Goal: Task Accomplishment & Management: Complete application form

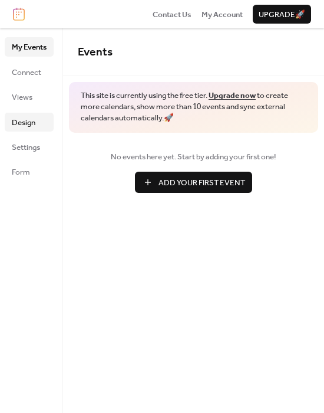
click at [25, 131] on link "Design" at bounding box center [29, 122] width 49 height 19
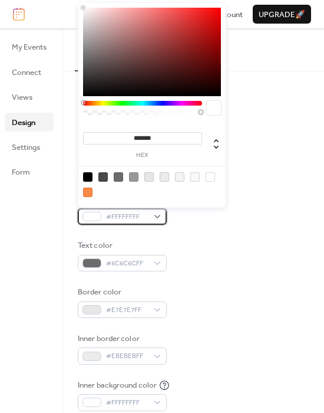
click at [157, 217] on div "#FFFFFFFF" at bounding box center [122, 216] width 89 height 17
click at [124, 140] on input "*******" at bounding box center [142, 138] width 119 height 12
paste input
type input "******"
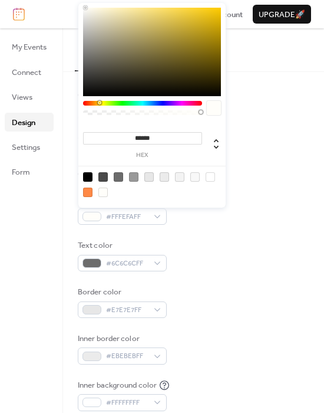
click at [248, 144] on div at bounding box center [194, 155] width 232 height 27
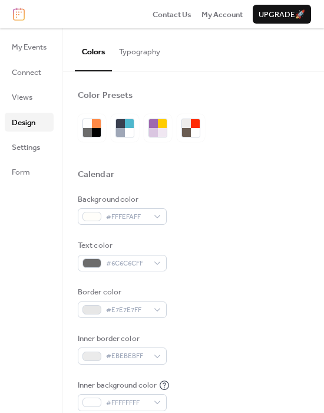
scroll to position [14, 0]
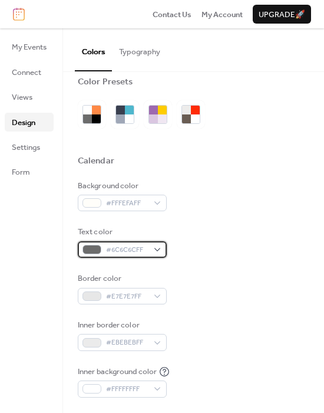
click at [155, 248] on div "#6C6C6CFF" at bounding box center [122, 249] width 89 height 17
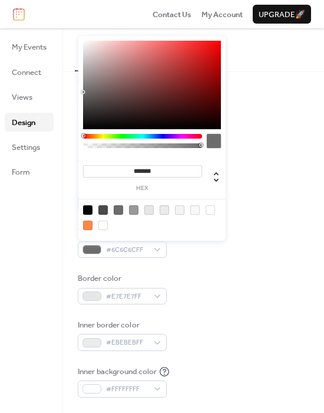
click at [128, 170] on input "*******" at bounding box center [142, 171] width 119 height 12
paste input
type input "******"
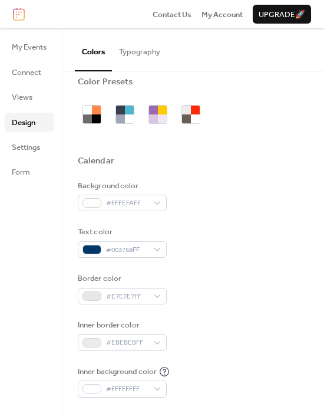
click at [254, 140] on div at bounding box center [194, 141] width 232 height 27
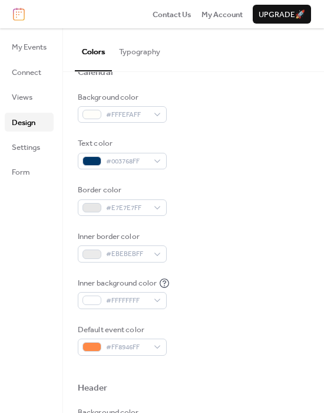
scroll to position [111, 0]
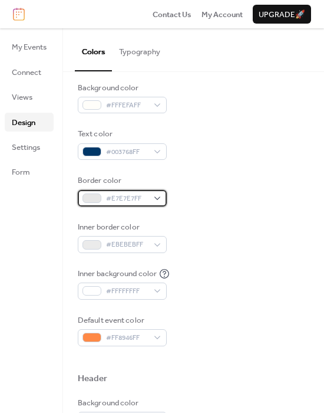
click at [157, 198] on div "#E7E7E7FF" at bounding box center [122, 198] width 89 height 17
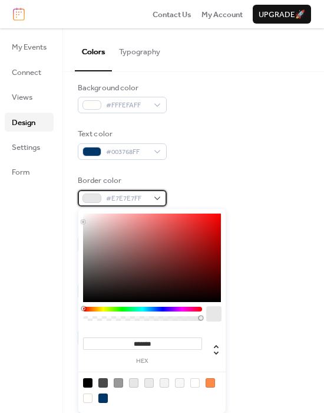
click at [128, 196] on span "#E7E7E7FF" at bounding box center [127, 199] width 42 height 12
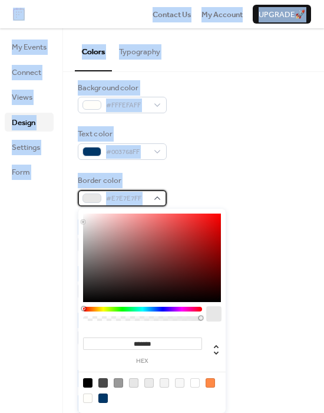
click at [136, 198] on span "#E7E7E7FF" at bounding box center [127, 199] width 42 height 12
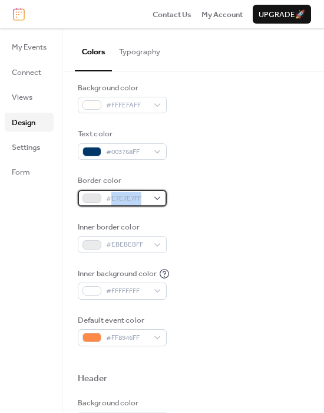
click at [136, 198] on span "#E7E7E7FF" at bounding box center [127, 199] width 42 height 12
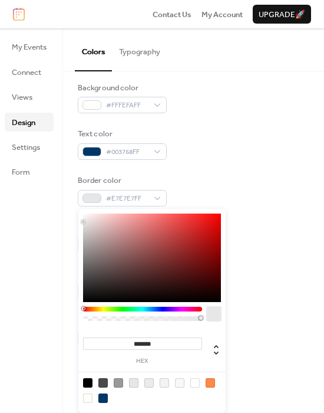
click at [147, 344] on input "*******" at bounding box center [142, 343] width 119 height 12
paste input
type input "******"
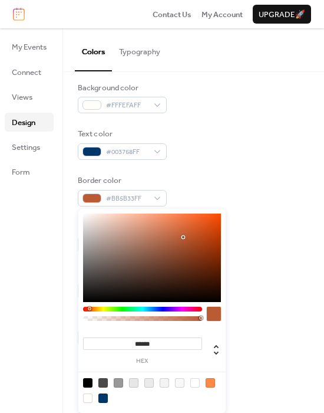
click at [268, 147] on div "Text color #003768FF" at bounding box center [194, 144] width 232 height 32
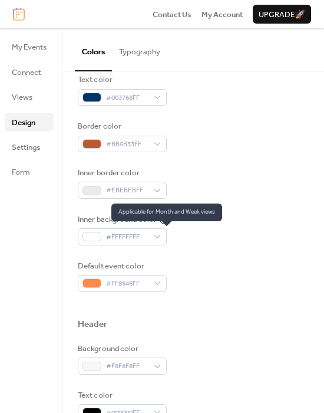
scroll to position [165, 0]
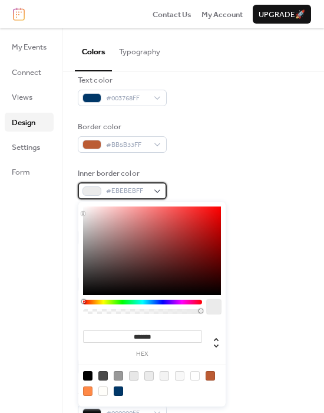
click at [159, 189] on div "#EBEBEBFF" at bounding box center [122, 190] width 89 height 17
click at [179, 375] on div at bounding box center [179, 375] width 9 height 9
click at [194, 375] on div at bounding box center [194, 375] width 9 height 9
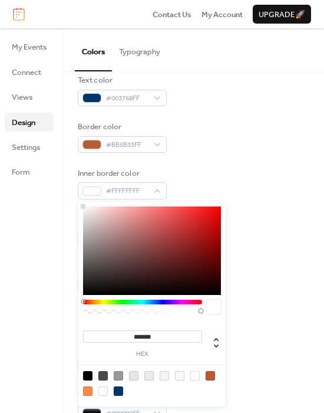
click at [160, 375] on div at bounding box center [164, 375] width 9 height 9
click at [177, 376] on div at bounding box center [179, 375] width 9 height 9
click at [147, 377] on div at bounding box center [148, 375] width 9 height 9
click at [105, 394] on div at bounding box center [102, 390] width 9 height 9
type input "*******"
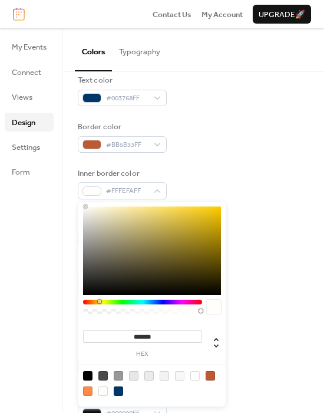
click at [258, 220] on div "Inner background color #FFFFFFFF" at bounding box center [194, 230] width 232 height 32
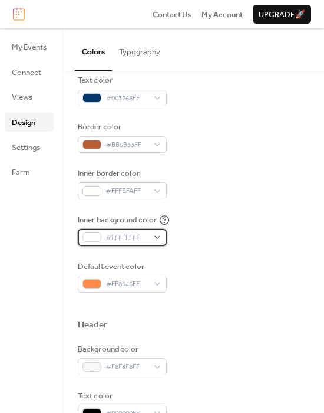
click at [161, 236] on div "#FFFFFFFF" at bounding box center [122, 237] width 89 height 17
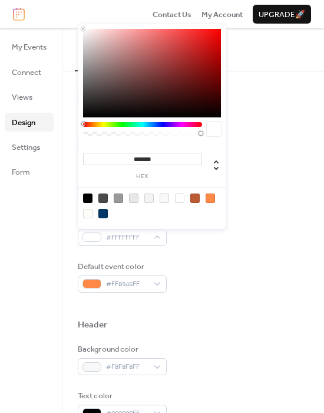
click at [87, 214] on div at bounding box center [87, 213] width 9 height 9
type input "*******"
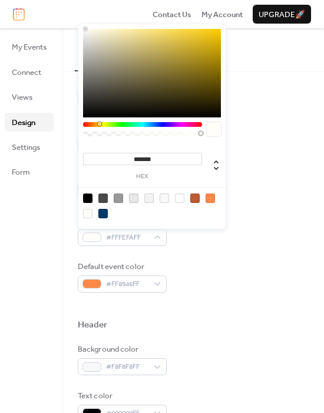
click at [244, 301] on div at bounding box center [194, 305] width 232 height 27
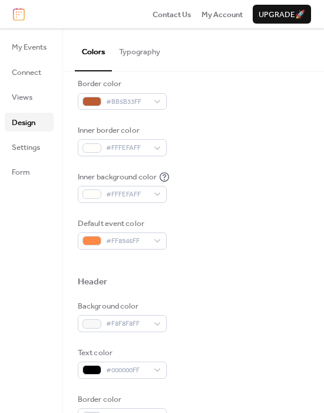
scroll to position [219, 0]
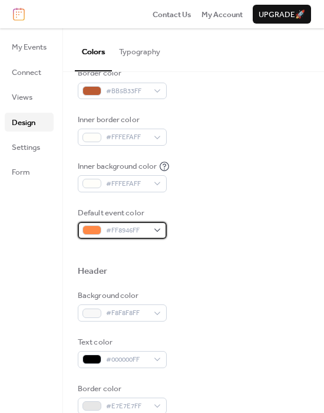
click at [157, 229] on div "#FF8946FF" at bounding box center [122, 230] width 89 height 17
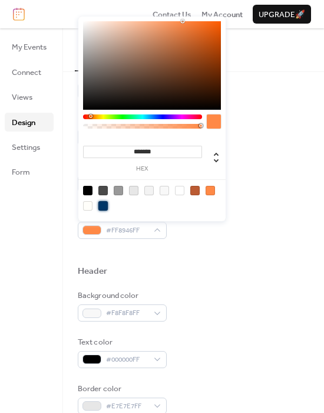
click at [103, 208] on div at bounding box center [102, 205] width 9 height 9
type input "*******"
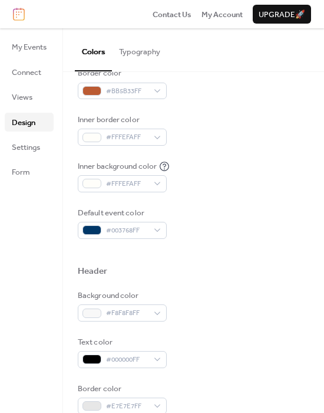
click at [225, 318] on div "Background color #F8F8F8FF" at bounding box center [194, 305] width 232 height 32
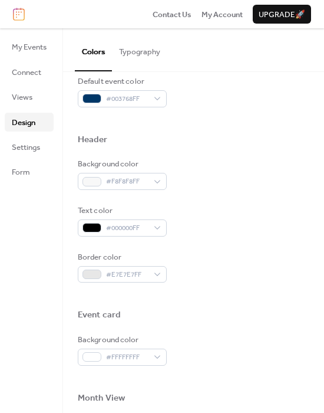
scroll to position [375, 0]
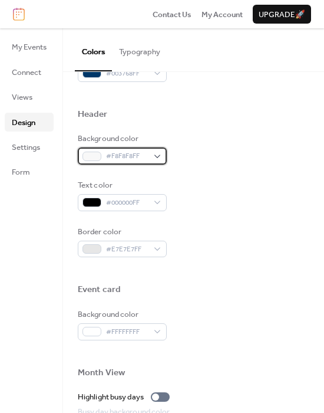
click at [159, 157] on div "#F8F8F8FF" at bounding box center [122, 155] width 89 height 17
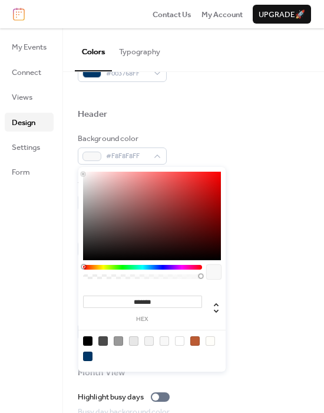
click at [177, 341] on div at bounding box center [179, 340] width 9 height 9
click at [209, 342] on div at bounding box center [210, 340] width 9 height 9
type input "*******"
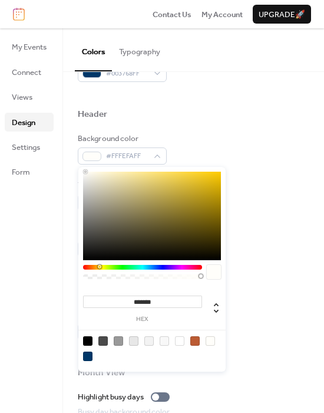
click at [239, 144] on div "Background color #FFFEFAFF" at bounding box center [194, 149] width 232 height 32
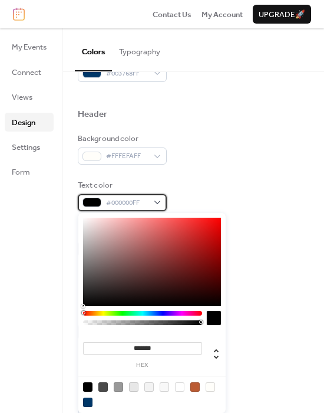
click at [160, 203] on div "#000000FF" at bounding box center [122, 202] width 89 height 17
click at [85, 404] on div at bounding box center [87, 401] width 9 height 9
type input "*******"
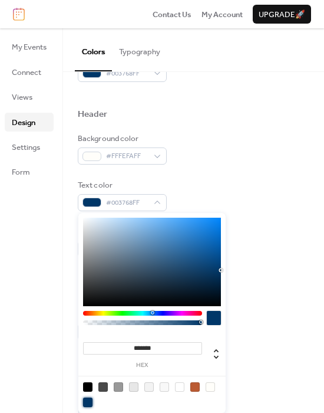
click at [213, 135] on div "Background color #FFFEFAFF" at bounding box center [194, 149] width 232 height 32
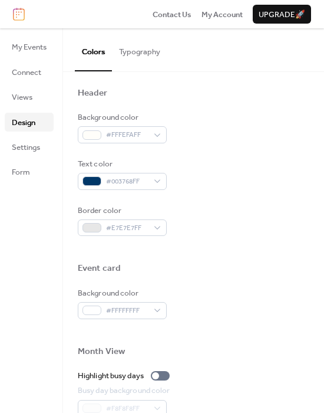
scroll to position [437, 0]
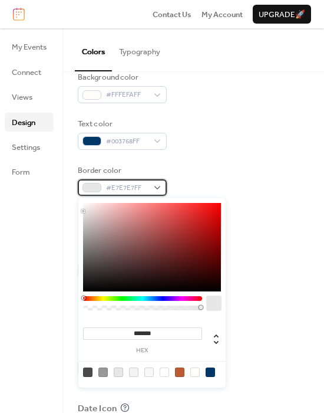
click at [161, 192] on div "#E7E7E7FF" at bounding box center [122, 187] width 89 height 17
click at [180, 370] on div at bounding box center [179, 371] width 9 height 9
type input "*******"
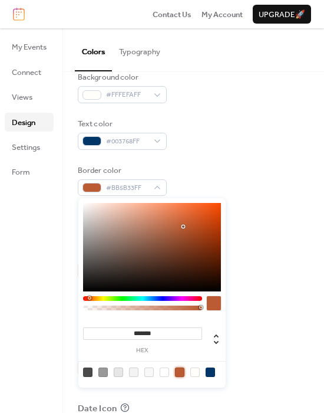
click at [203, 100] on div "Background color #FFFEFAFF" at bounding box center [194, 87] width 232 height 32
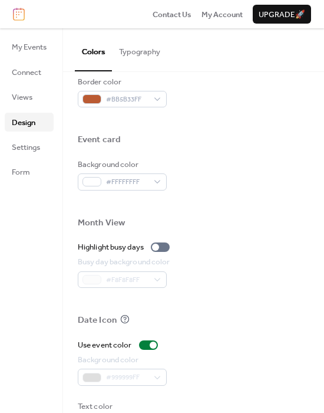
scroll to position [536, 0]
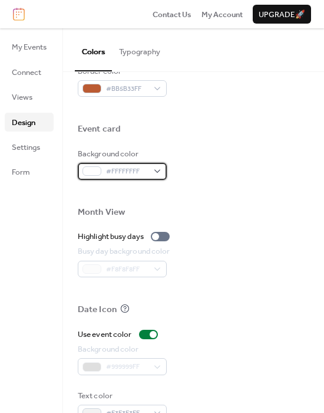
click at [154, 169] on div "#FFFFFFFF" at bounding box center [122, 171] width 89 height 17
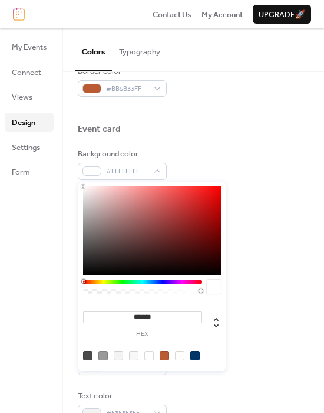
click at [179, 359] on div at bounding box center [179, 355] width 9 height 9
type input "*******"
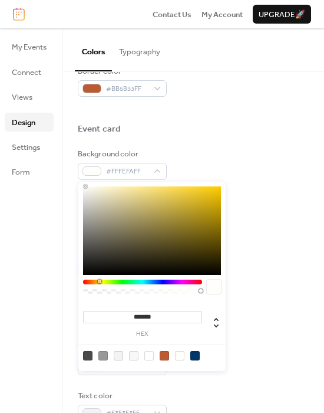
click at [200, 140] on div at bounding box center [194, 142] width 232 height 9
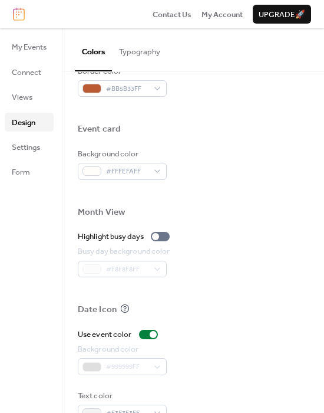
scroll to position [562, 0]
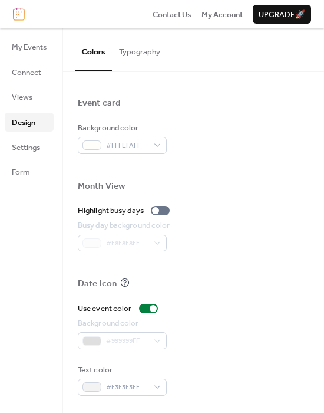
click at [144, 54] on button "Typography" at bounding box center [139, 48] width 55 height 41
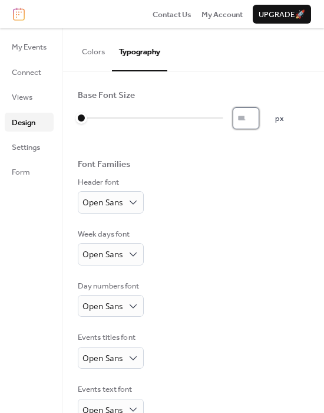
click at [243, 119] on input "*" at bounding box center [246, 117] width 27 height 21
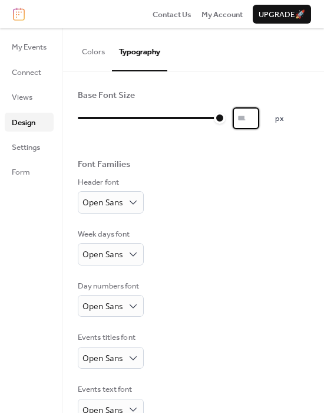
type input "**"
click at [212, 157] on div "Base Font Size ** px Font Families Header font Open Sans Week days font Open Sa…" at bounding box center [194, 307] width 232 height 434
click at [33, 141] on span "Settings" at bounding box center [26, 147] width 28 height 12
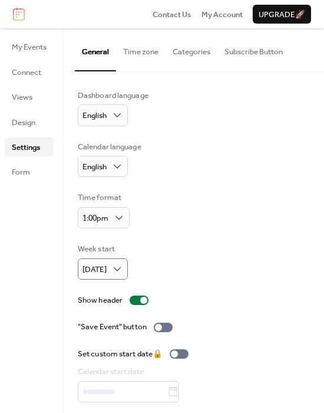
scroll to position [34, 0]
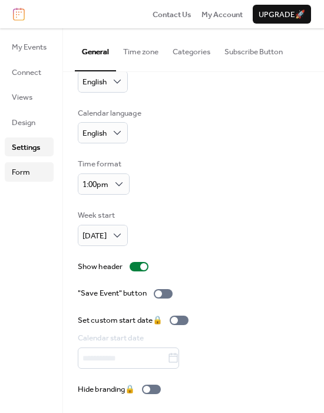
click at [25, 174] on span "Form" at bounding box center [21, 172] width 18 height 12
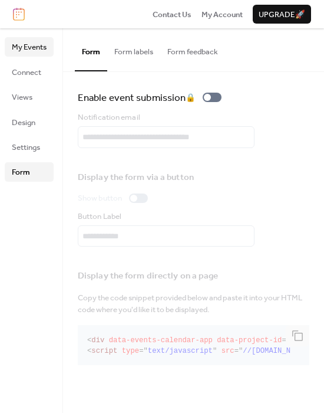
click at [28, 45] on span "My Events" at bounding box center [29, 47] width 35 height 12
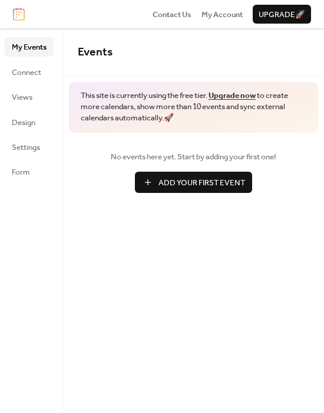
click at [162, 180] on span "Add Your First Event" at bounding box center [202, 183] width 87 height 12
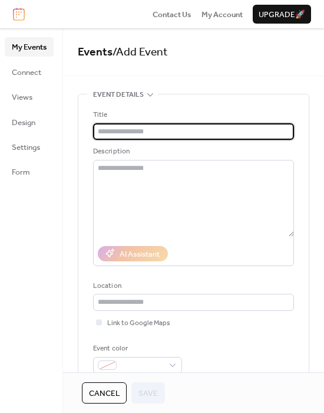
click at [137, 133] on input "text" at bounding box center [193, 131] width 201 height 17
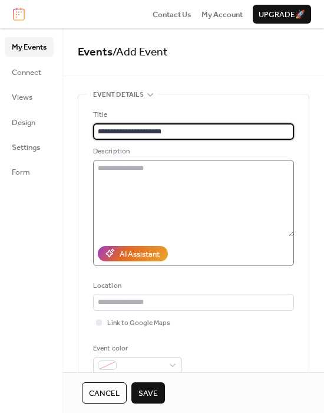
type input "**********"
click at [143, 188] on textarea at bounding box center [193, 198] width 201 height 77
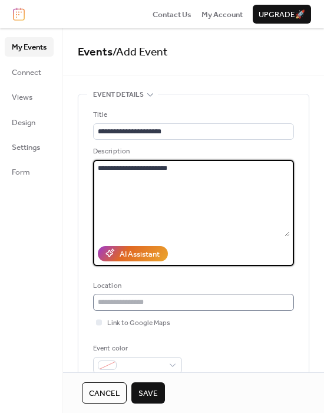
type textarea "**********"
click at [133, 299] on input "text" at bounding box center [193, 301] width 201 height 17
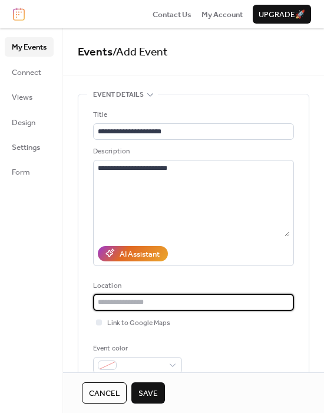
type input "*"
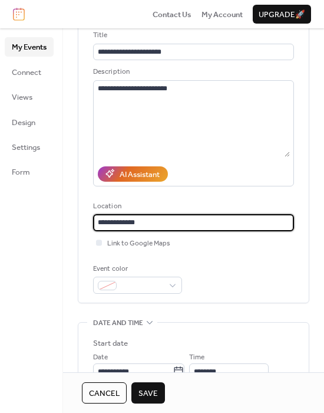
scroll to position [88, 0]
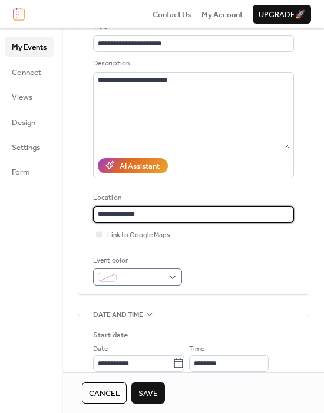
type input "**********"
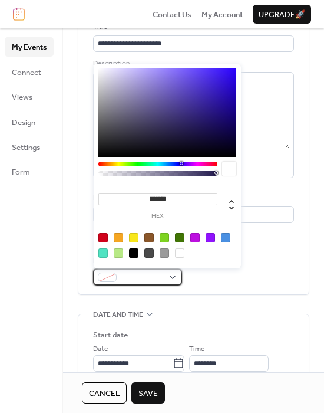
click at [169, 278] on div at bounding box center [137, 276] width 89 height 17
click at [182, 252] on div at bounding box center [179, 252] width 9 height 9
type input "*******"
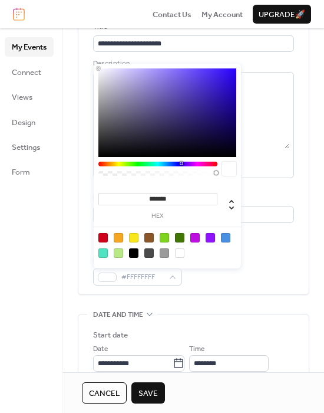
click at [193, 283] on div "Event color #FFFFFFFF" at bounding box center [193, 270] width 201 height 31
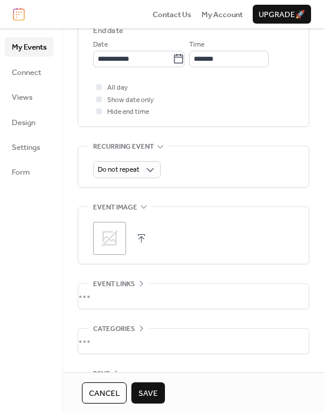
scroll to position [487, 0]
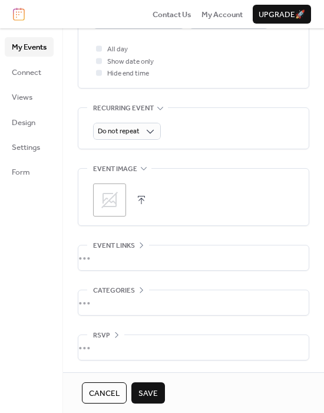
click at [113, 192] on icon at bounding box center [109, 200] width 17 height 17
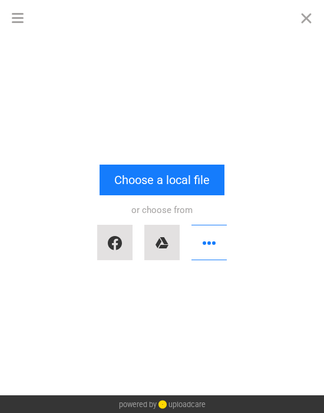
scroll to position [0, 0]
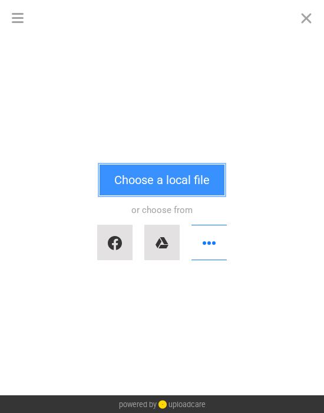
click at [169, 182] on button "Choose a local file" at bounding box center [162, 179] width 125 height 31
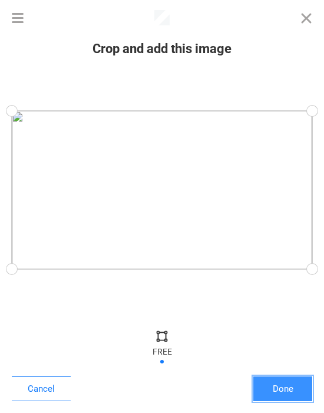
click at [289, 391] on button "Done" at bounding box center [282, 388] width 59 height 25
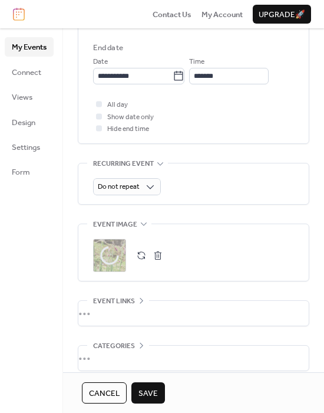
scroll to position [487, 0]
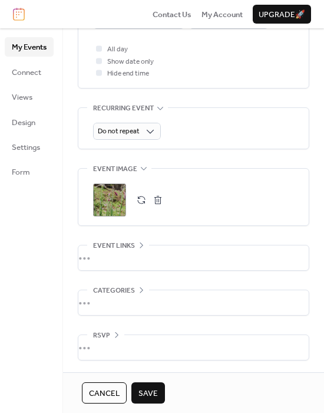
click at [139, 247] on div "•••" at bounding box center [193, 257] width 230 height 25
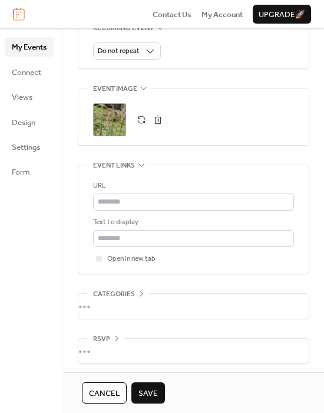
scroll to position [570, 0]
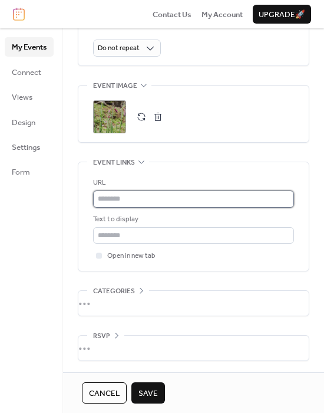
click at [133, 199] on input "text" at bounding box center [193, 198] width 201 height 17
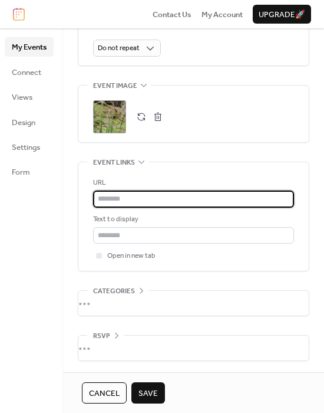
scroll to position [570, 0]
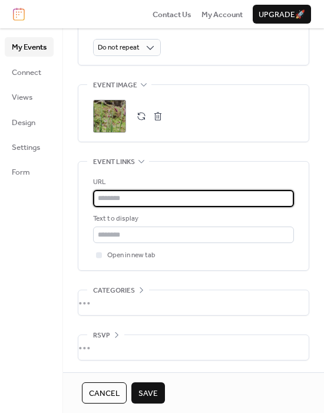
click at [133, 288] on span "Categories" at bounding box center [114, 291] width 42 height 12
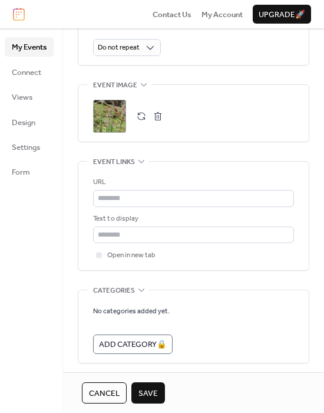
scroll to position [618, 0]
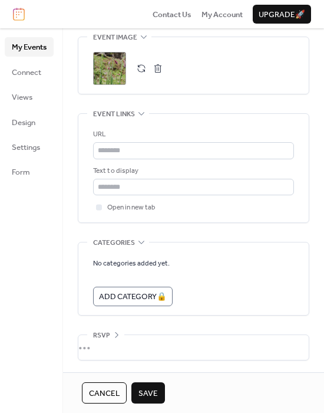
click at [107, 342] on div "•••" at bounding box center [193, 347] width 230 height 25
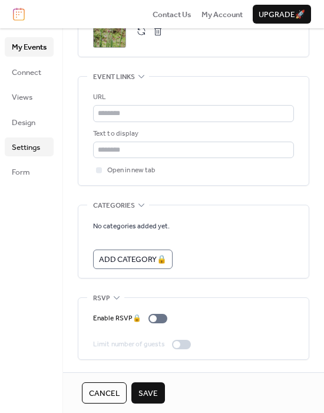
click at [28, 153] on span "Settings" at bounding box center [26, 147] width 28 height 12
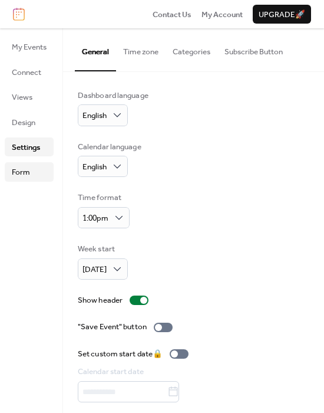
click at [27, 174] on span "Form" at bounding box center [21, 172] width 18 height 12
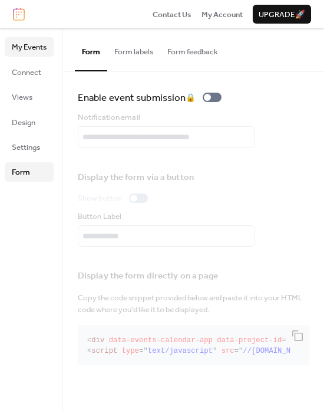
click at [18, 50] on span "My Events" at bounding box center [29, 47] width 35 height 12
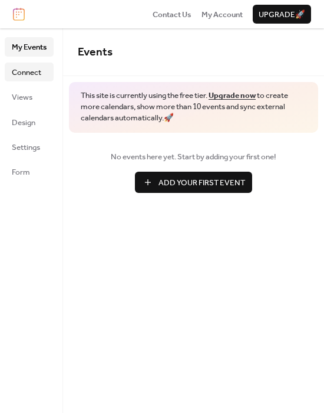
click at [34, 72] on span "Connect" at bounding box center [26, 73] width 29 height 12
click at [174, 182] on span "Add Your First Event" at bounding box center [202, 183] width 87 height 12
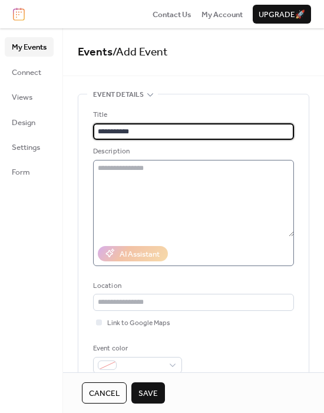
type input "**********"
click at [123, 188] on textarea at bounding box center [193, 198] width 201 height 77
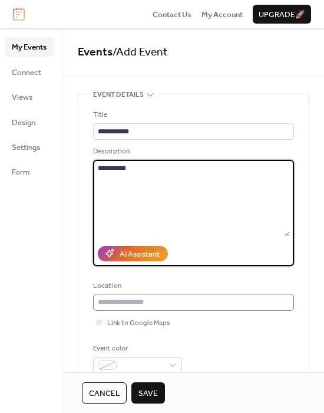
type textarea "**********"
click at [150, 303] on input "text" at bounding box center [193, 301] width 201 height 17
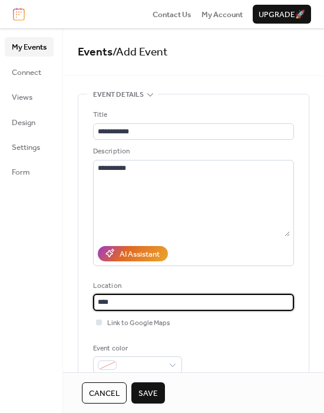
type input "***"
click at [101, 325] on div at bounding box center [99, 322] width 12 height 12
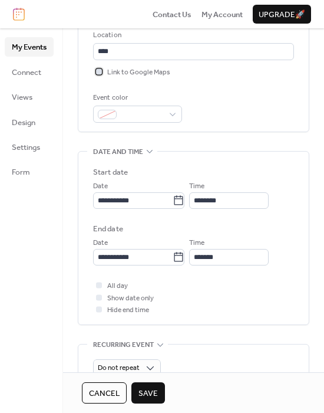
scroll to position [243, 0]
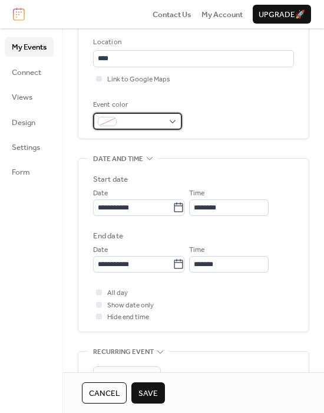
click at [159, 127] on span at bounding box center [142, 122] width 42 height 12
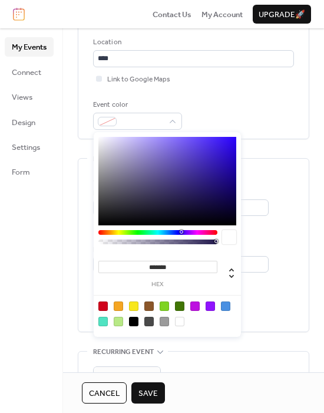
click at [175, 320] on div at bounding box center [179, 320] width 9 height 9
type input "*******"
click at [217, 77] on div "Link to Google Maps" at bounding box center [193, 79] width 201 height 12
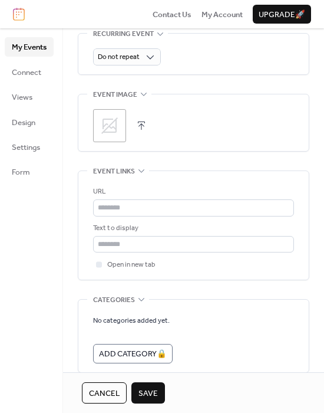
scroll to position [571, 0]
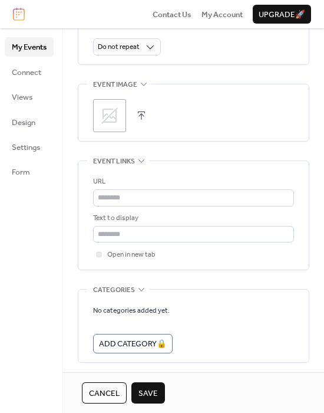
click at [117, 108] on icon at bounding box center [109, 115] width 17 height 17
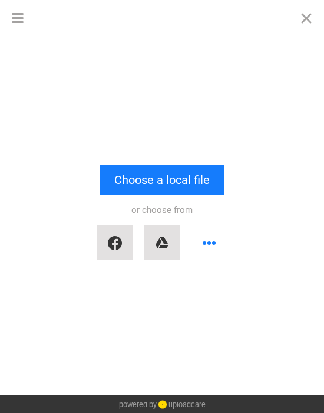
scroll to position [0, 0]
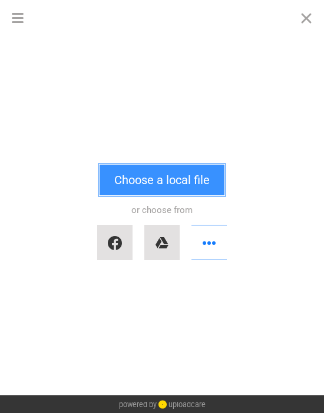
click at [162, 192] on button "Choose a local file" at bounding box center [162, 179] width 125 height 31
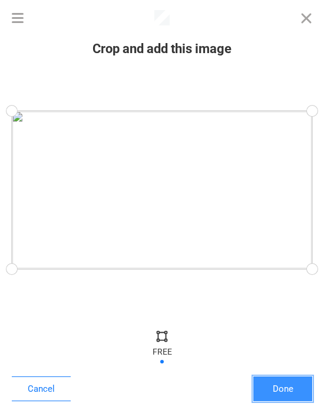
click at [283, 387] on button "Done" at bounding box center [282, 388] width 59 height 25
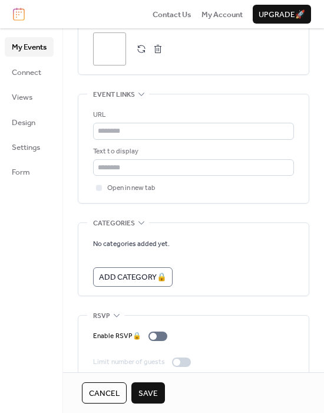
scroll to position [655, 0]
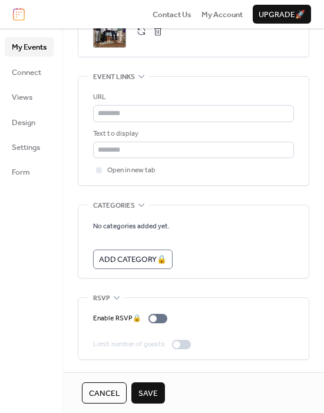
click at [149, 390] on span "Save" at bounding box center [147, 393] width 19 height 12
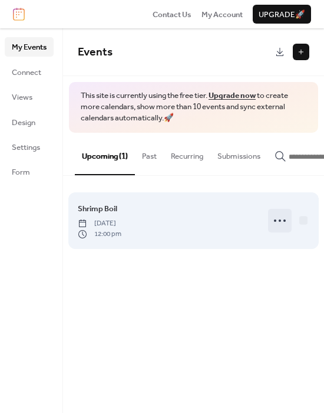
click at [274, 222] on circle at bounding box center [275, 220] width 2 height 2
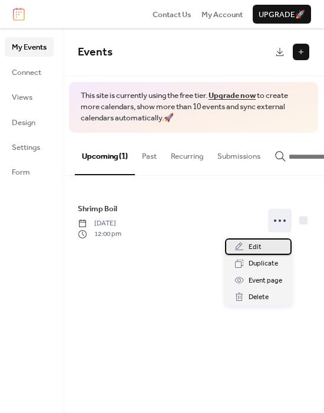
click at [268, 240] on div "Edit" at bounding box center [258, 246] width 67 height 17
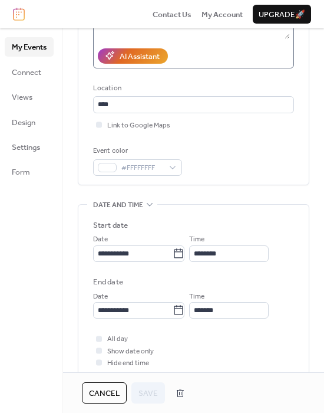
scroll to position [330, 0]
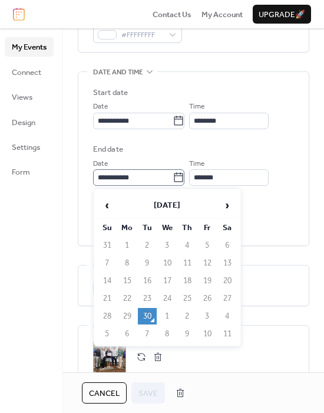
click at [182, 176] on icon at bounding box center [178, 176] width 9 height 9
click at [173, 176] on input "**********" at bounding box center [133, 177] width 80 height 17
click at [182, 123] on icon at bounding box center [179, 121] width 12 height 12
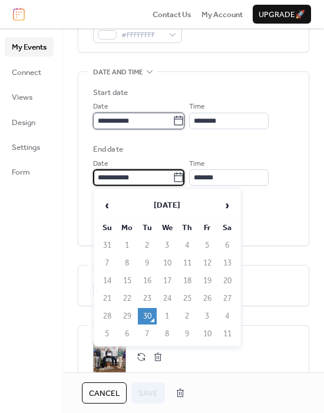
click at [173, 123] on input "**********" at bounding box center [133, 121] width 80 height 17
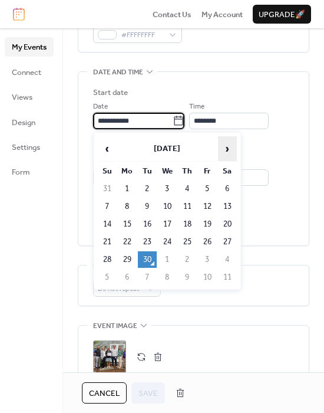
click at [227, 150] on span "›" at bounding box center [228, 149] width 18 height 24
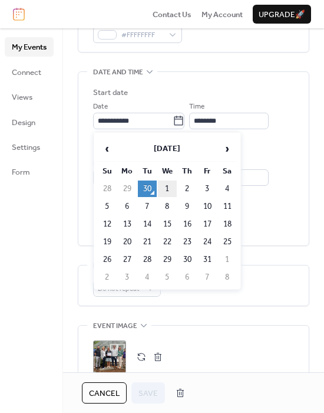
click at [171, 185] on td "1" at bounding box center [167, 188] width 19 height 17
type input "**********"
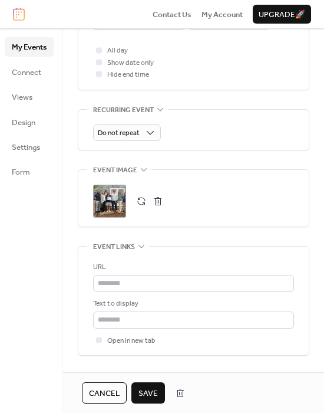
scroll to position [524, 0]
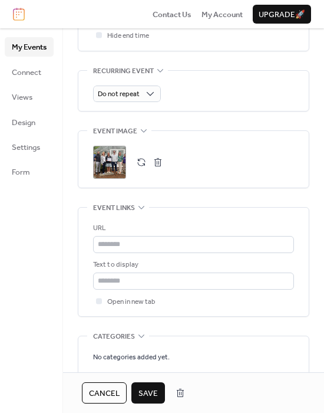
click at [140, 394] on span "Save" at bounding box center [147, 393] width 19 height 12
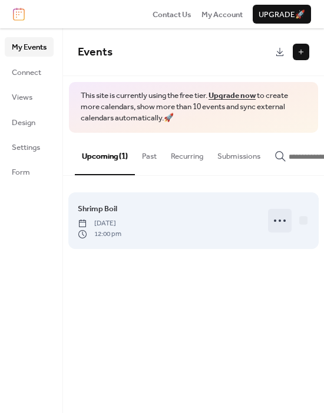
click at [271, 222] on icon at bounding box center [279, 220] width 19 height 19
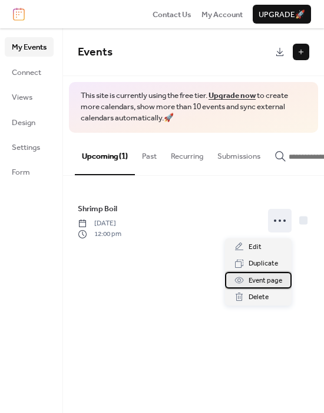
click at [259, 276] on span "Event page" at bounding box center [266, 281] width 34 height 12
